Goal: Task Accomplishment & Management: Use online tool/utility

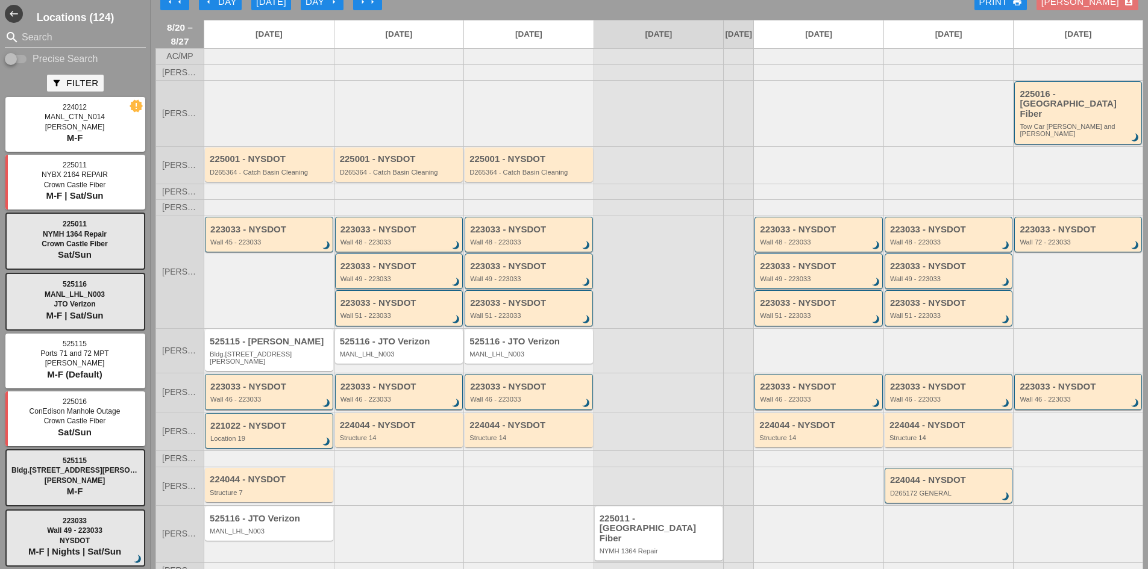
scroll to position [25, 0]
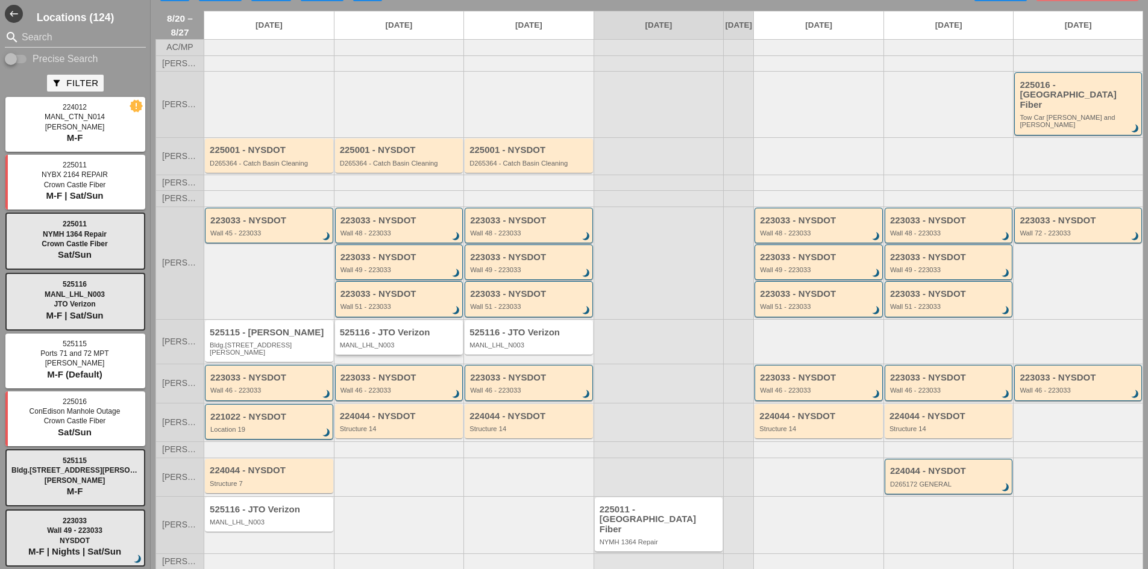
click at [407, 331] on div "525116 - JTO Verizon MANL_LHL_N003" at bounding box center [400, 339] width 121 height 22
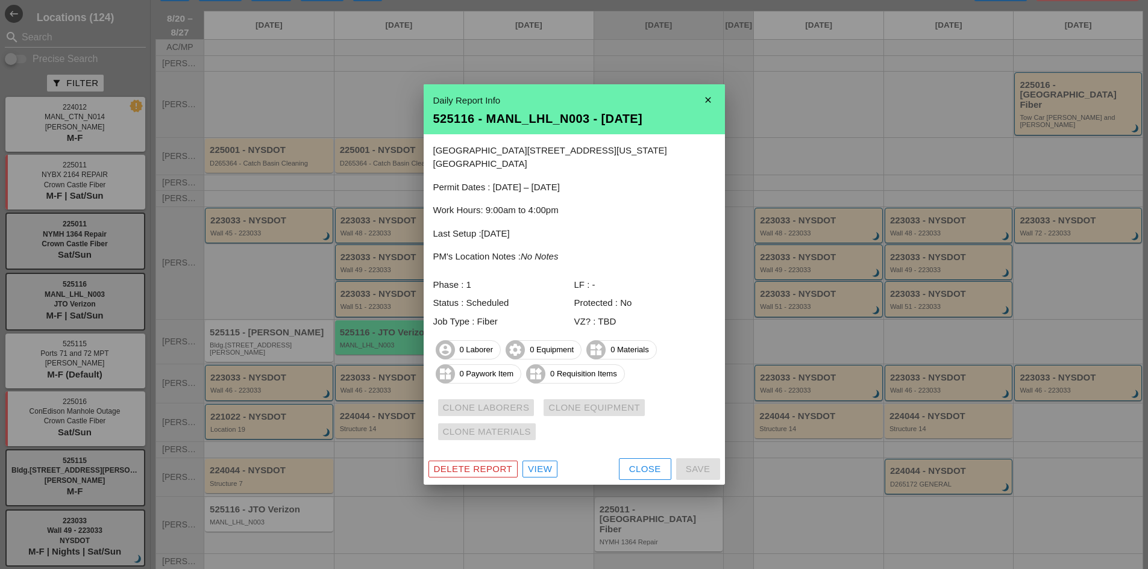
click at [548, 468] on div "View" at bounding box center [540, 470] width 24 height 14
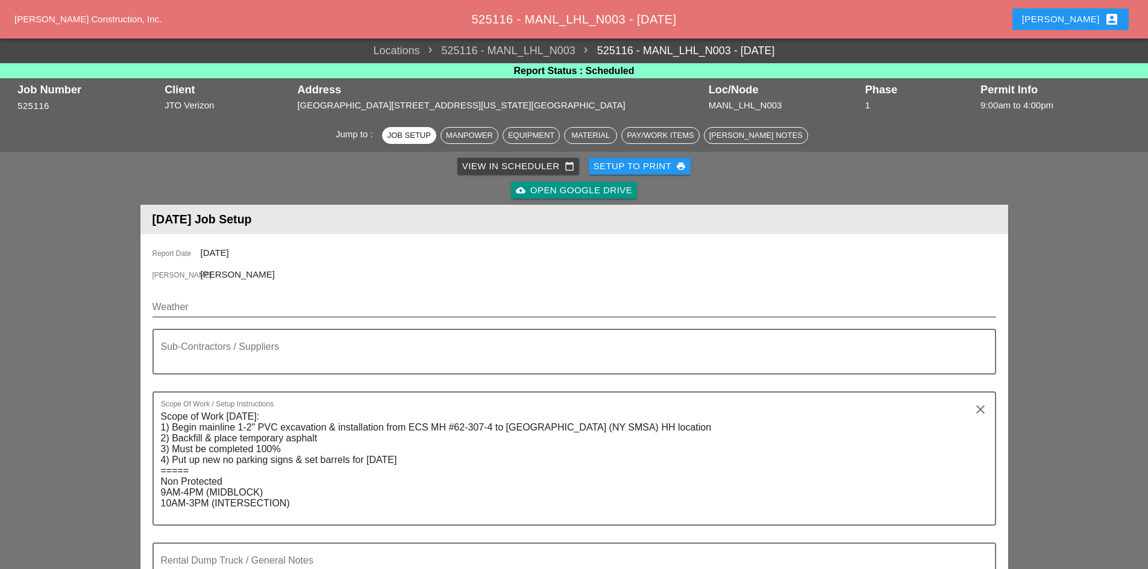
click at [192, 300] on input "Weather" at bounding box center [565, 307] width 827 height 19
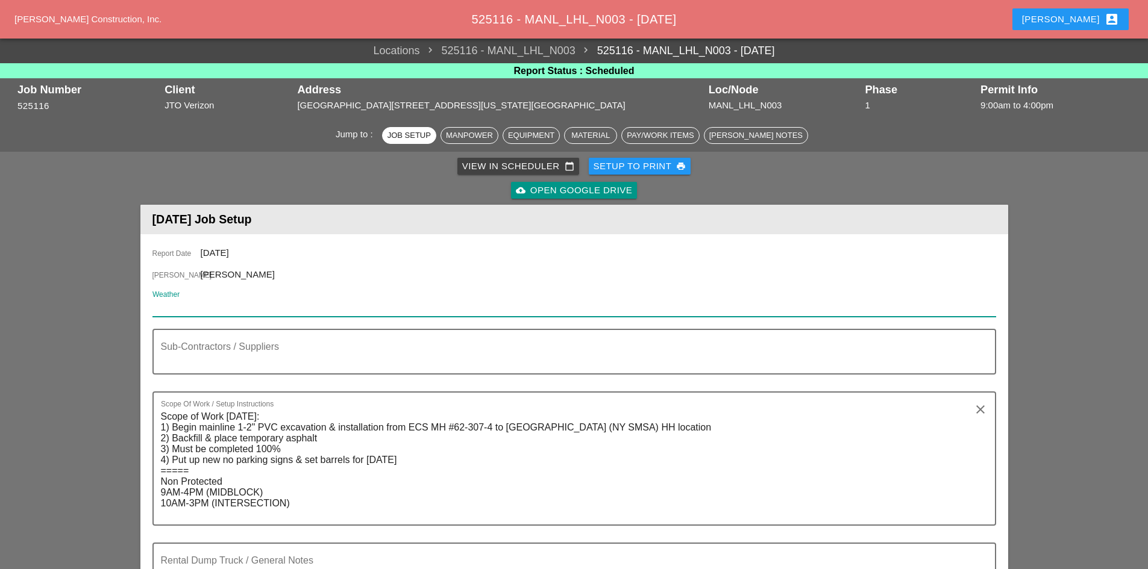
paste input "Thu 21 Day 74° 38% NNE 17 mph Showers in the morning, then cloudy in the aftern…"
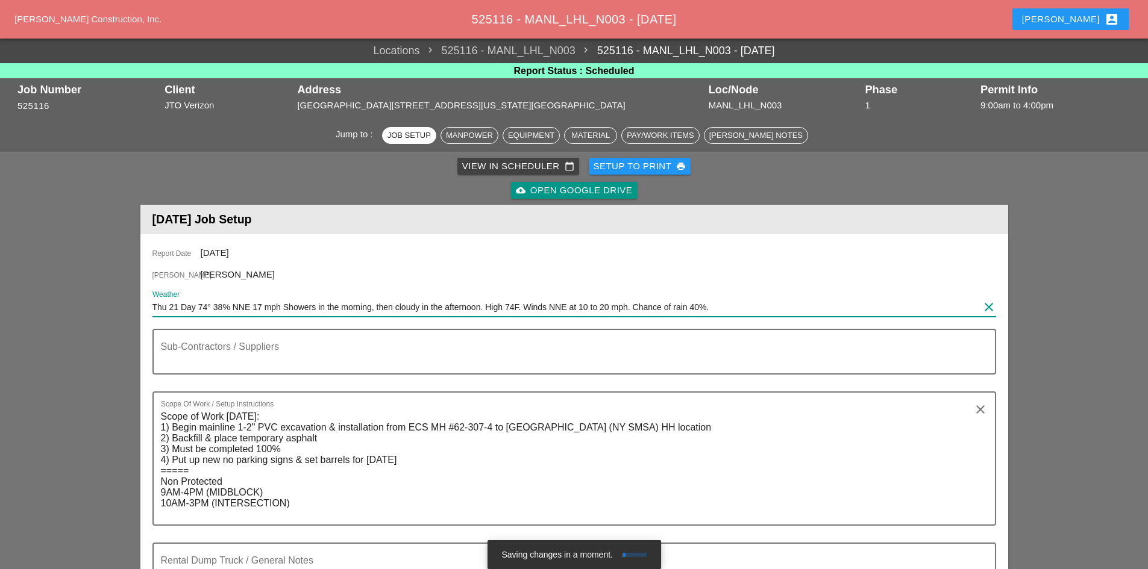
type input "Thu 21 Day 74° 38% NNE 17 mph Showers in the morning, then cloudy in the aftern…"
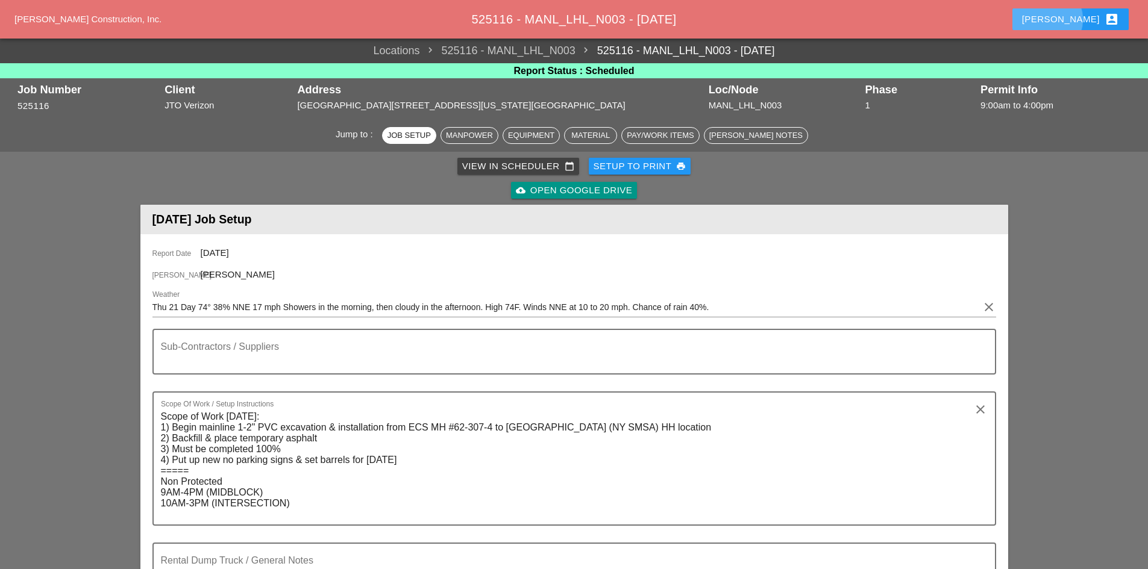
click at [1076, 23] on div "[PERSON_NAME] account_box" at bounding box center [1070, 19] width 97 height 14
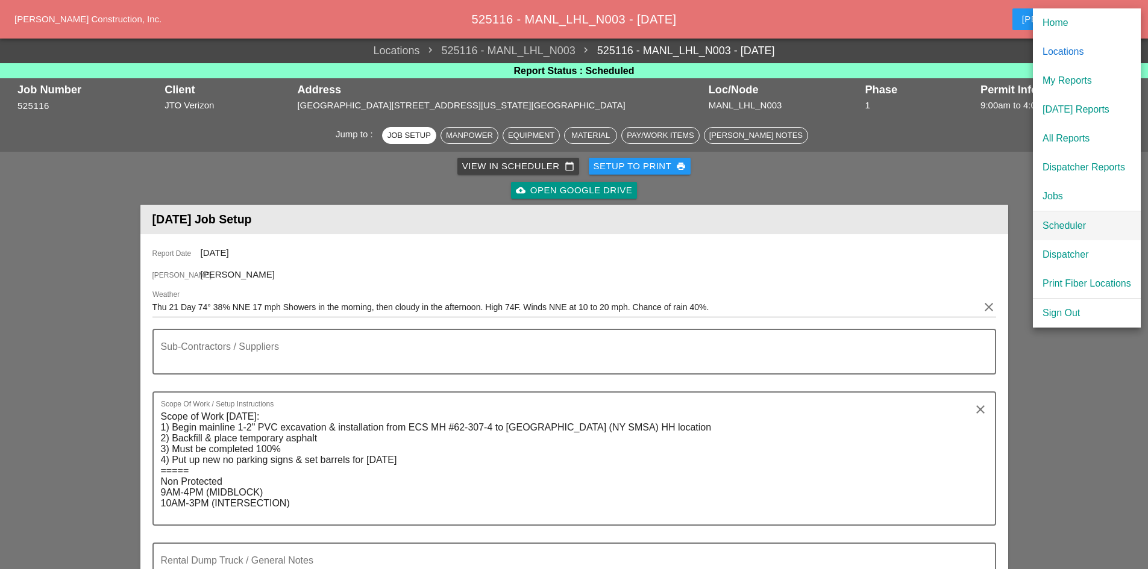
click at [1081, 231] on div "Scheduler" at bounding box center [1087, 226] width 89 height 14
